Goal: Information Seeking & Learning: Check status

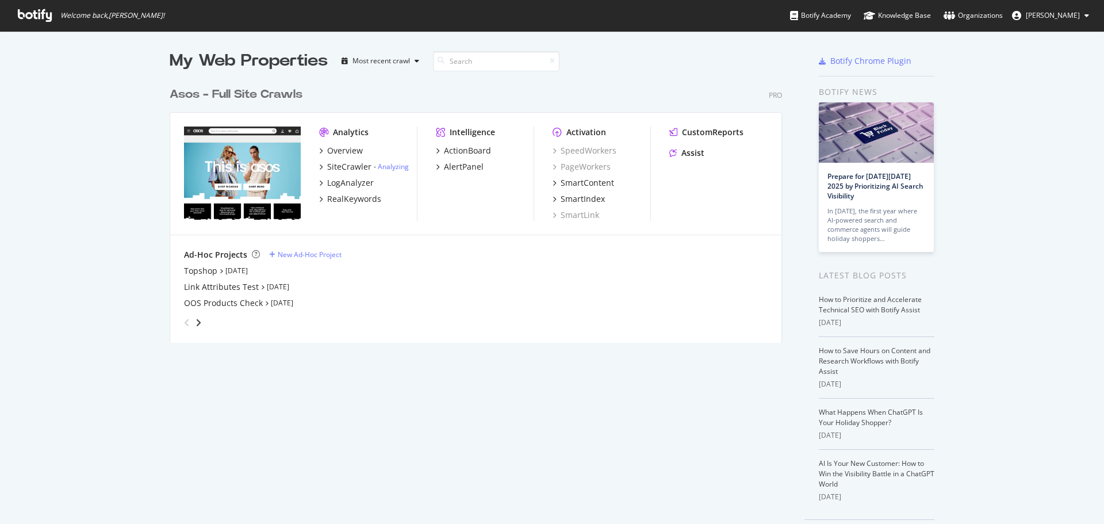
scroll to position [515, 1087]
click at [350, 151] on div "Overview" at bounding box center [345, 151] width 36 height 12
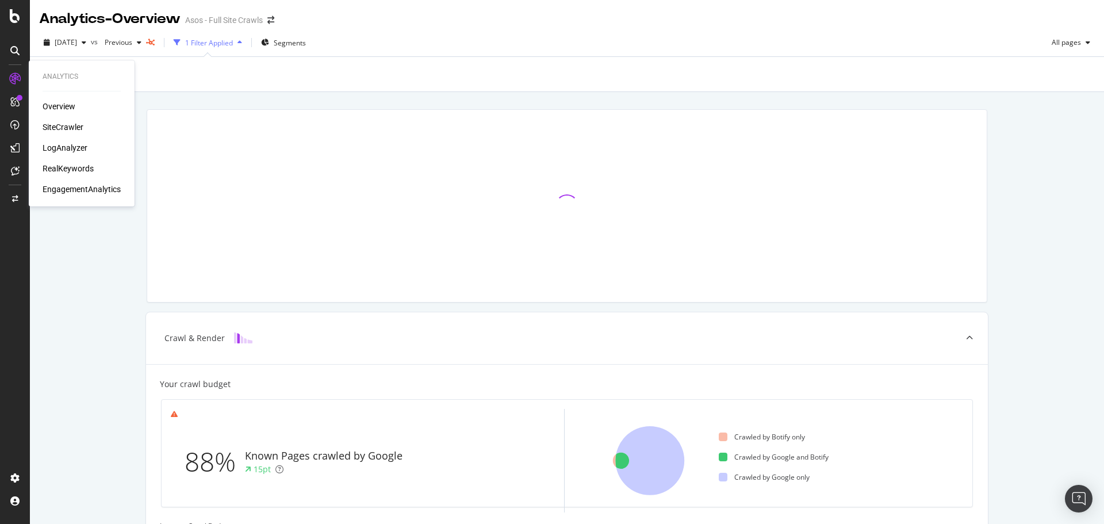
click at [70, 131] on div "SiteCrawler" at bounding box center [63, 127] width 41 height 12
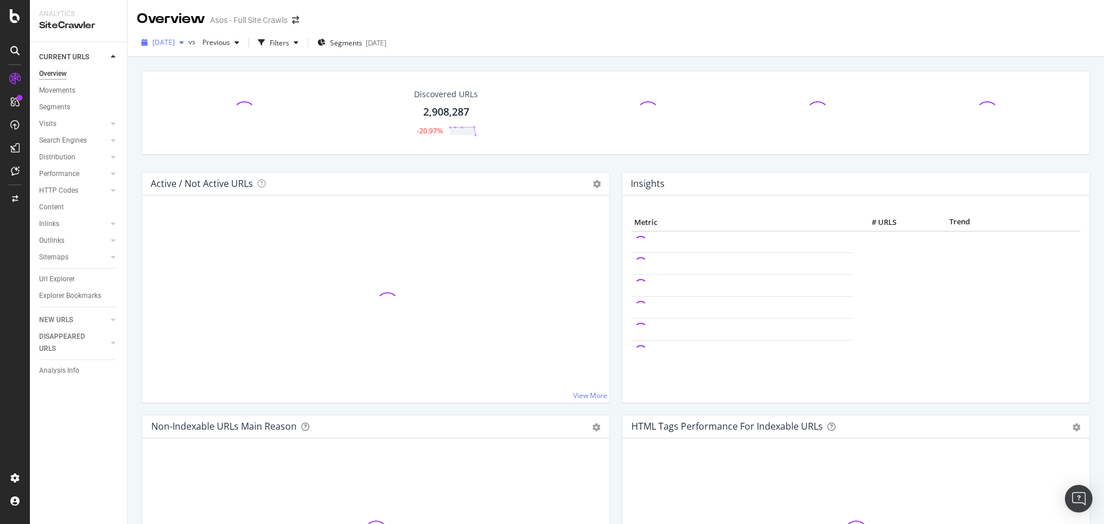
click at [189, 44] on div "button" at bounding box center [182, 42] width 14 height 7
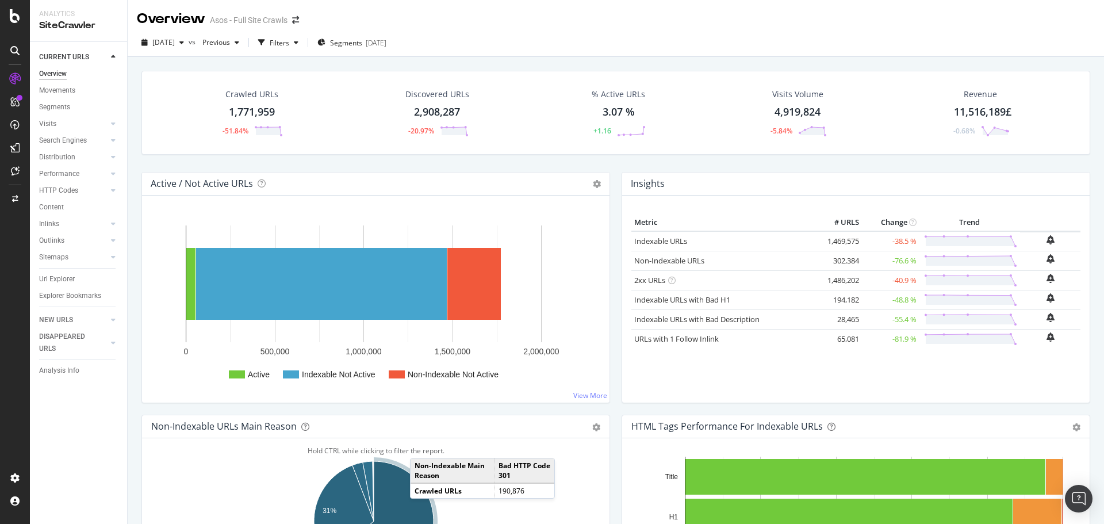
click at [518, 25] on div "Overview Asos - Full Site Crawls" at bounding box center [616, 14] width 977 height 29
